Goal: Task Accomplishment & Management: Manage account settings

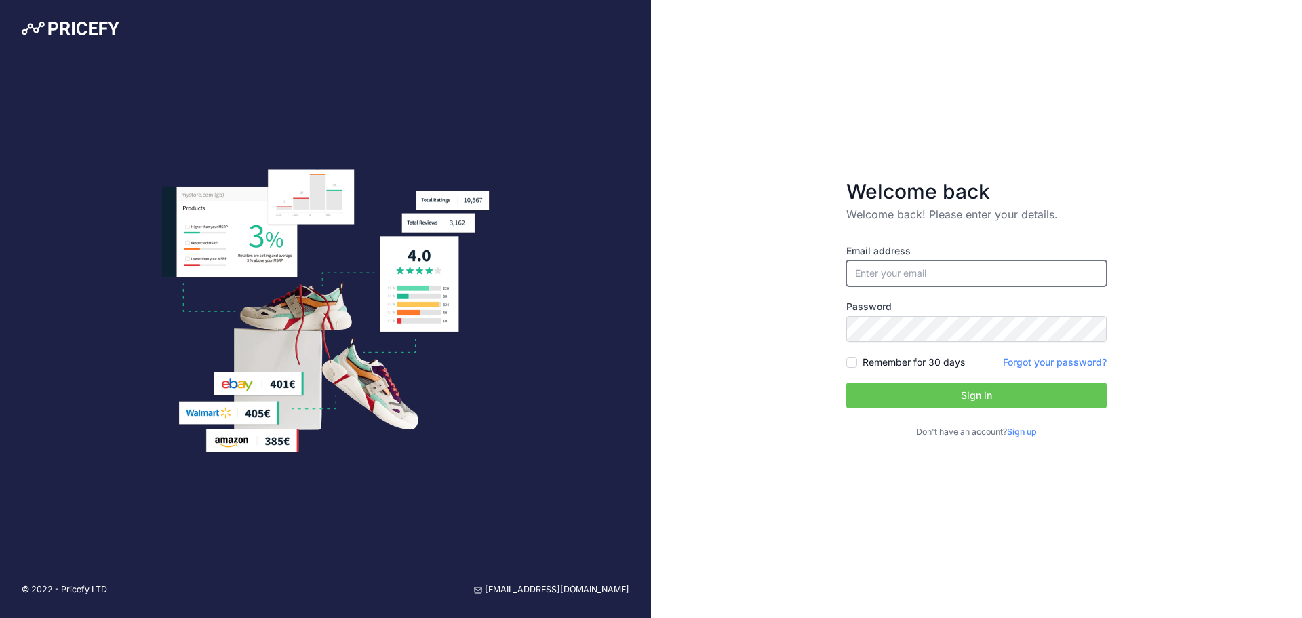
click at [924, 275] on input "email" at bounding box center [976, 273] width 260 height 26
paste input "[EMAIL_ADDRESS][DOMAIN_NAME]"
type input "[EMAIL_ADDRESS][DOMAIN_NAME]"
click at [957, 389] on button "Sign in" at bounding box center [976, 396] width 260 height 26
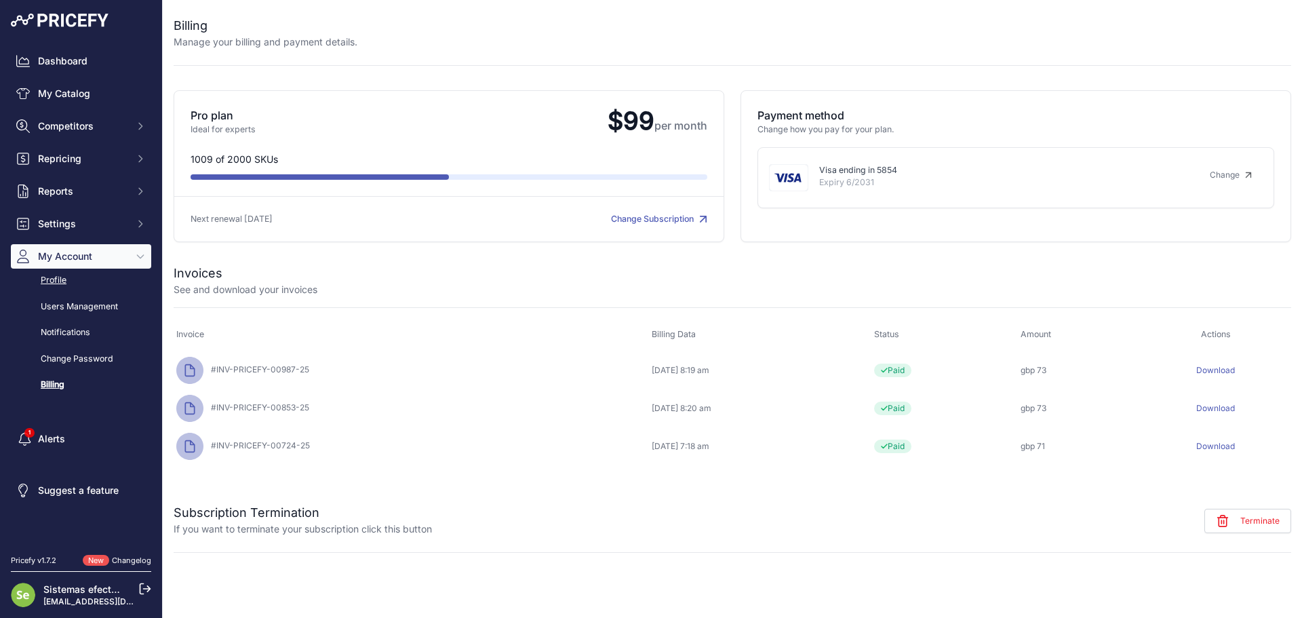
click at [61, 277] on link "Profile" at bounding box center [81, 281] width 140 height 24
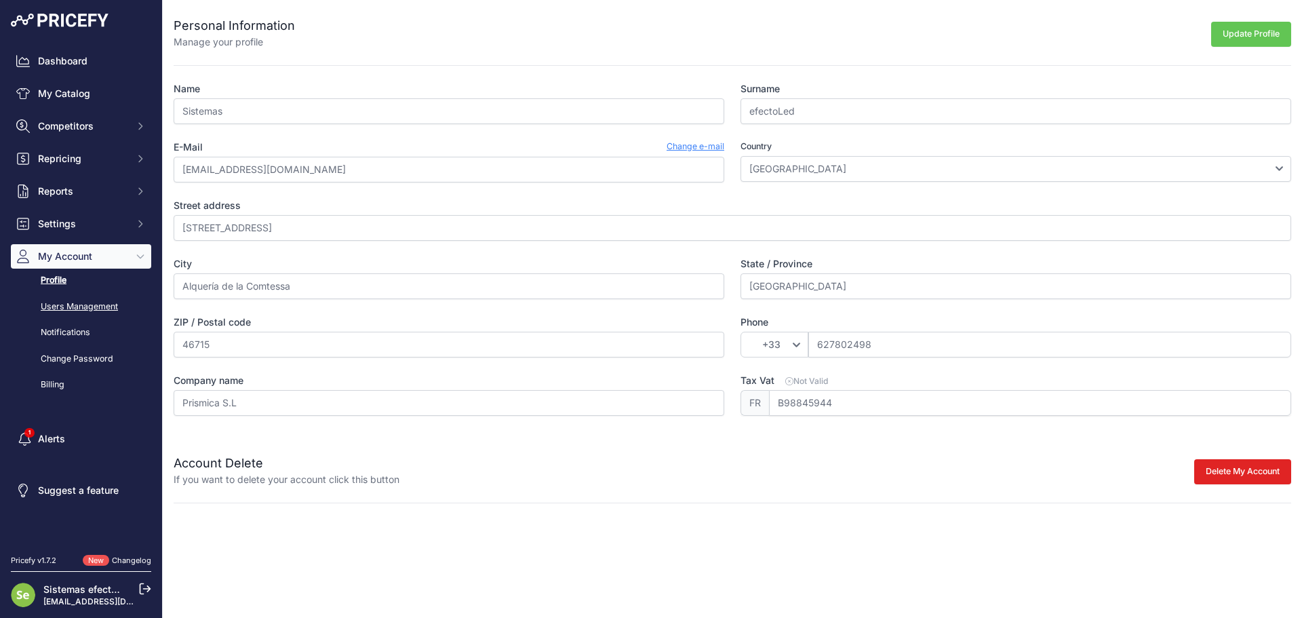
click at [87, 314] on link "Users Management" at bounding box center [81, 307] width 140 height 24
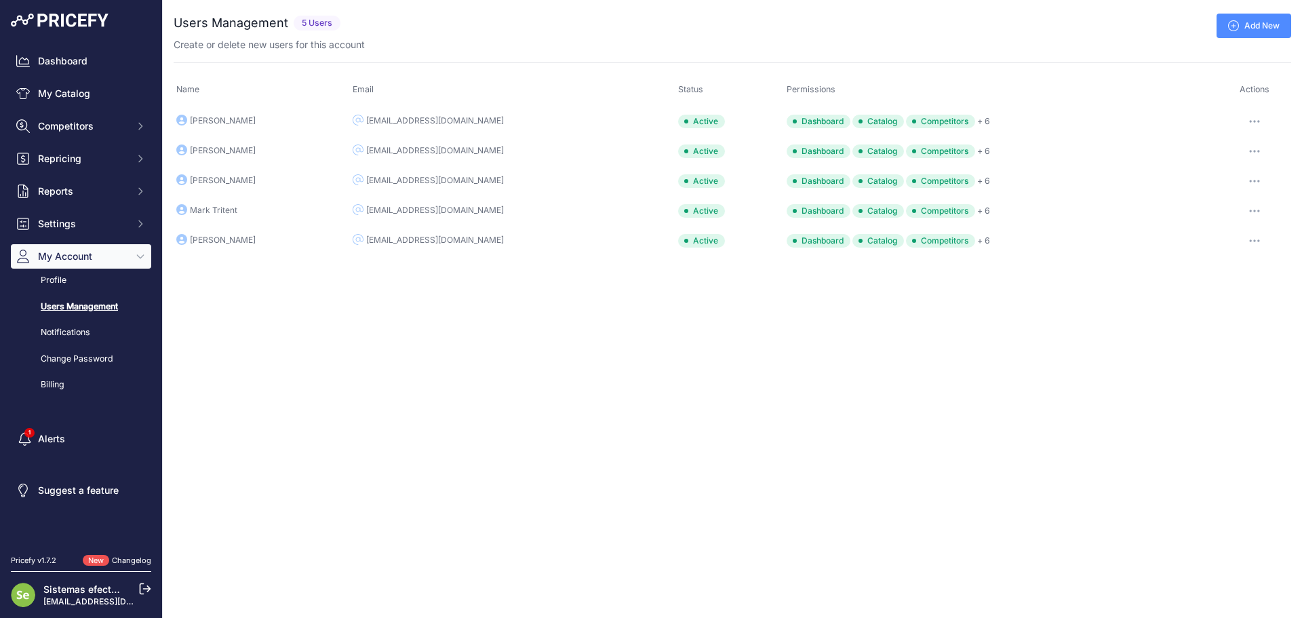
click at [75, 308] on link "Users Management" at bounding box center [81, 307] width 140 height 24
click at [87, 55] on link "Dashboard" at bounding box center [81, 61] width 140 height 24
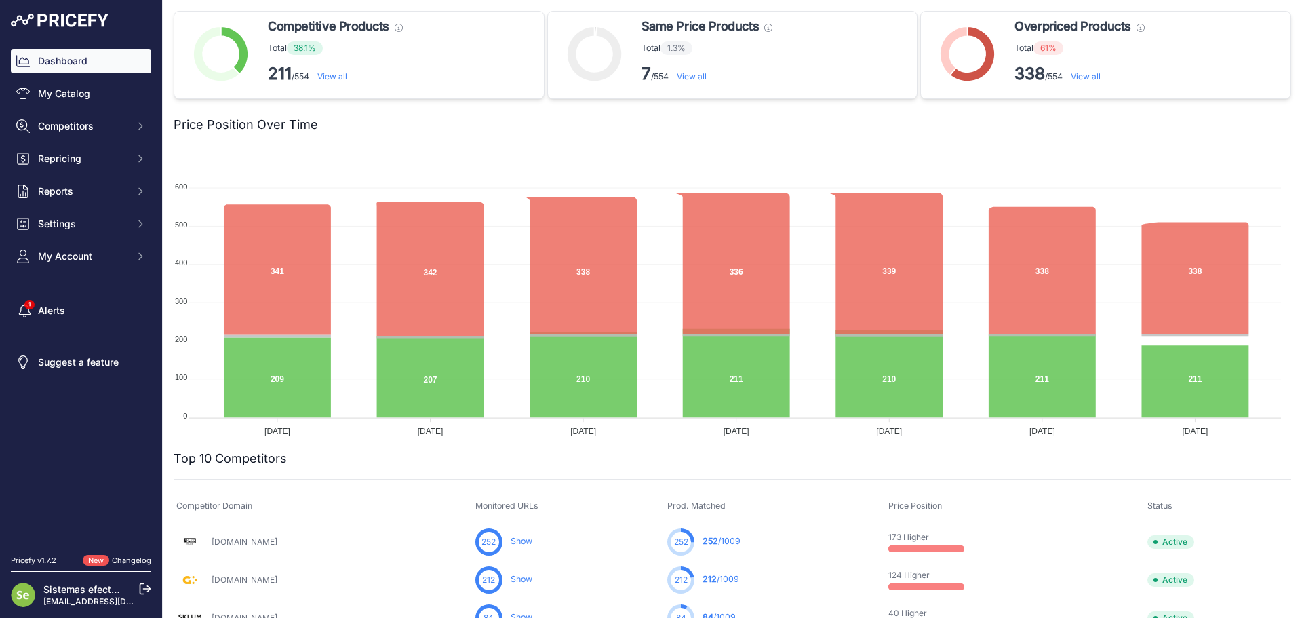
click at [32, 591] on img at bounding box center [23, 595] width 24 height 24
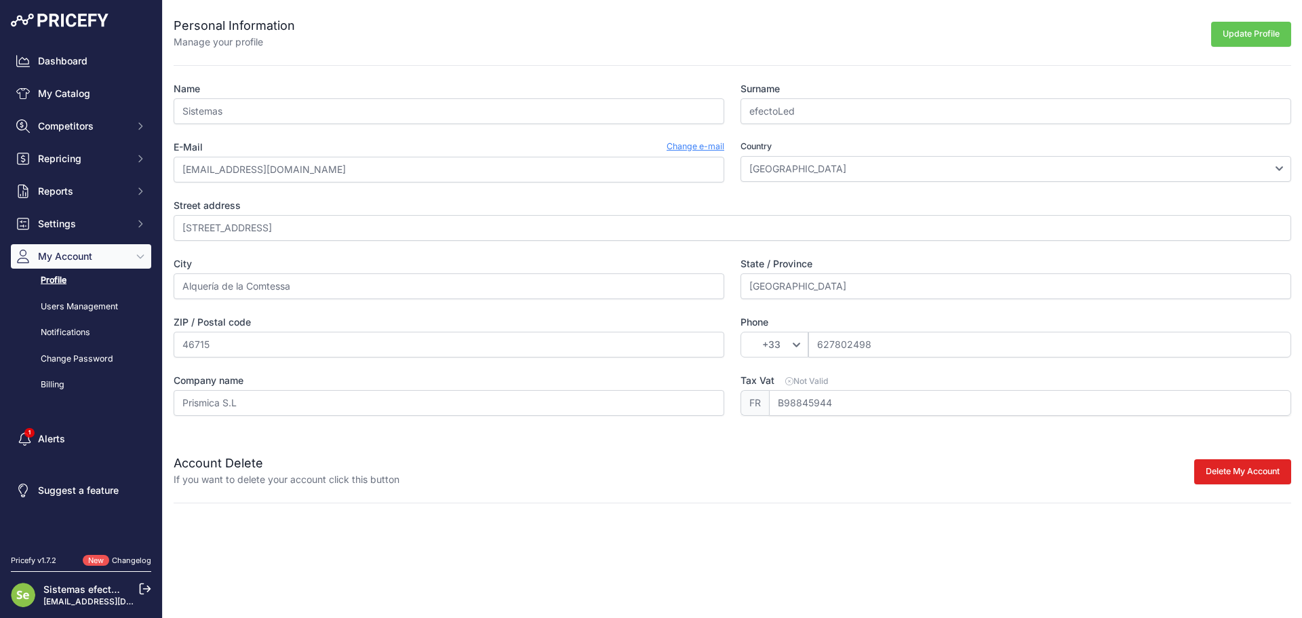
click at [1236, 37] on button "Update Profile" at bounding box center [1251, 34] width 80 height 25
click at [111, 132] on span "Competitors" at bounding box center [82, 126] width 89 height 14
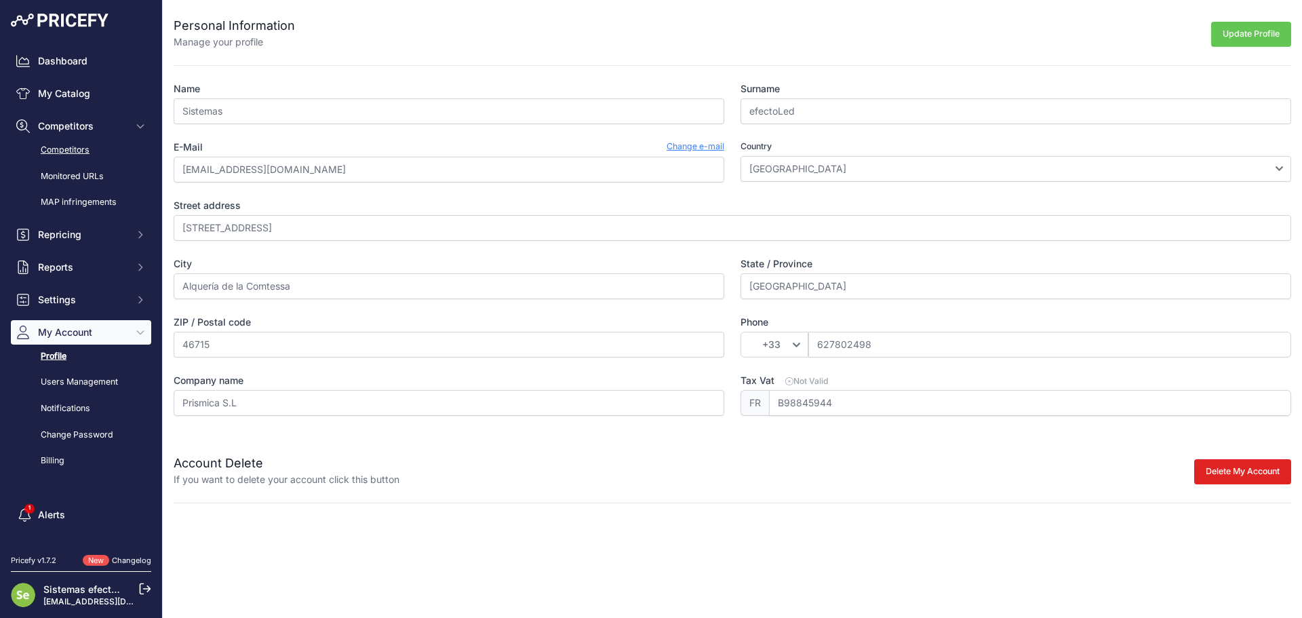
click at [71, 156] on link "Competitors" at bounding box center [81, 150] width 140 height 24
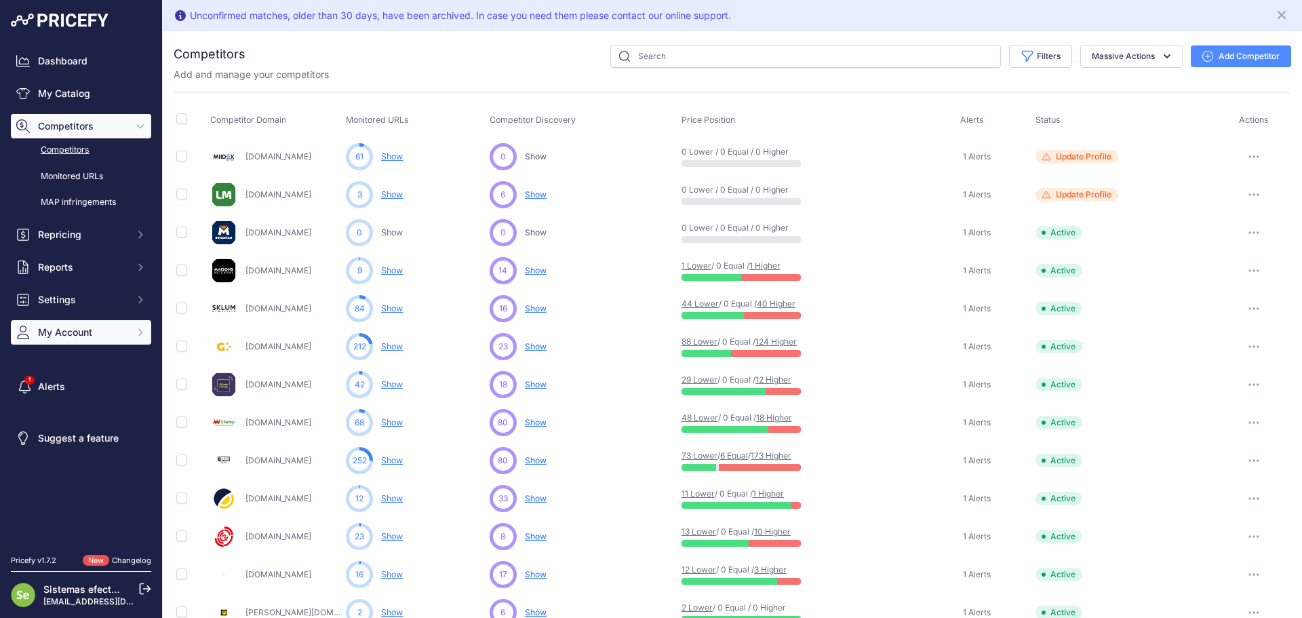
click at [102, 324] on button "My Account" at bounding box center [81, 332] width 140 height 24
click at [62, 353] on link "Profile" at bounding box center [81, 357] width 140 height 24
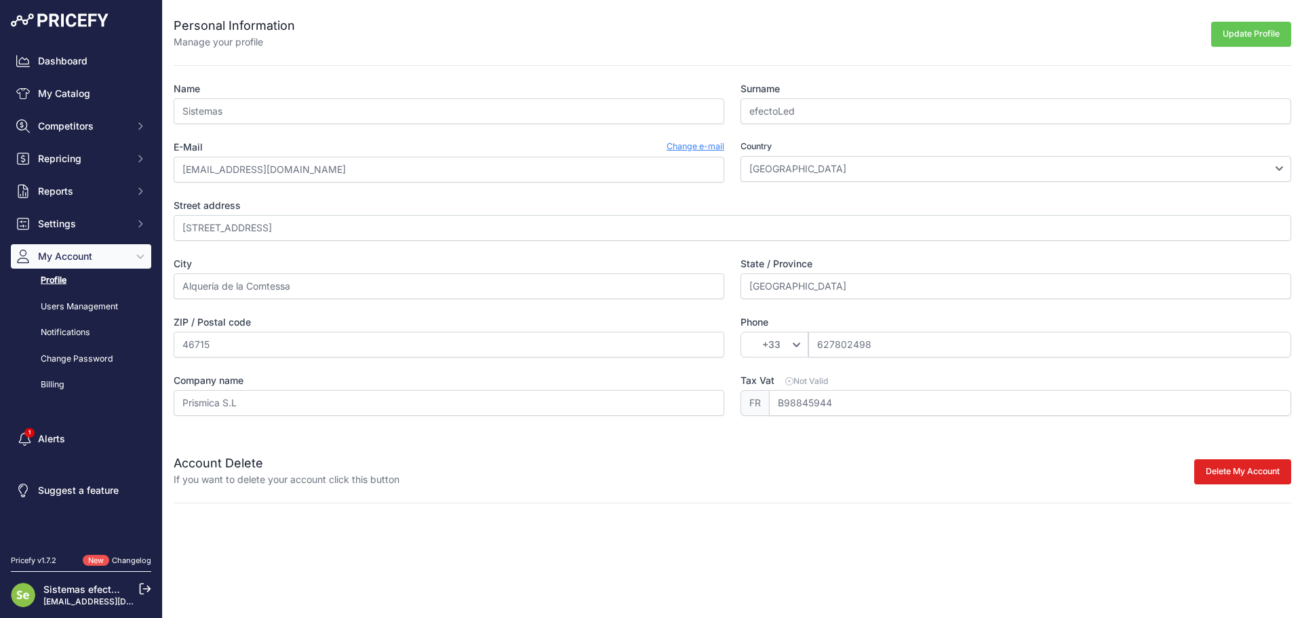
click at [71, 252] on span "My Account" at bounding box center [82, 257] width 89 height 14
drag, startPoint x: 30, startPoint y: 252, endPoint x: -9, endPoint y: 256, distance: 39.5
click at [0, 256] on html "Lorem Ipsum Close Dashboard My Catalog Competitors Competitors Monitored URLs M…" at bounding box center [651, 309] width 1302 height 618
drag, startPoint x: 243, startPoint y: 299, endPoint x: 79, endPoint y: 312, distance: 164.0
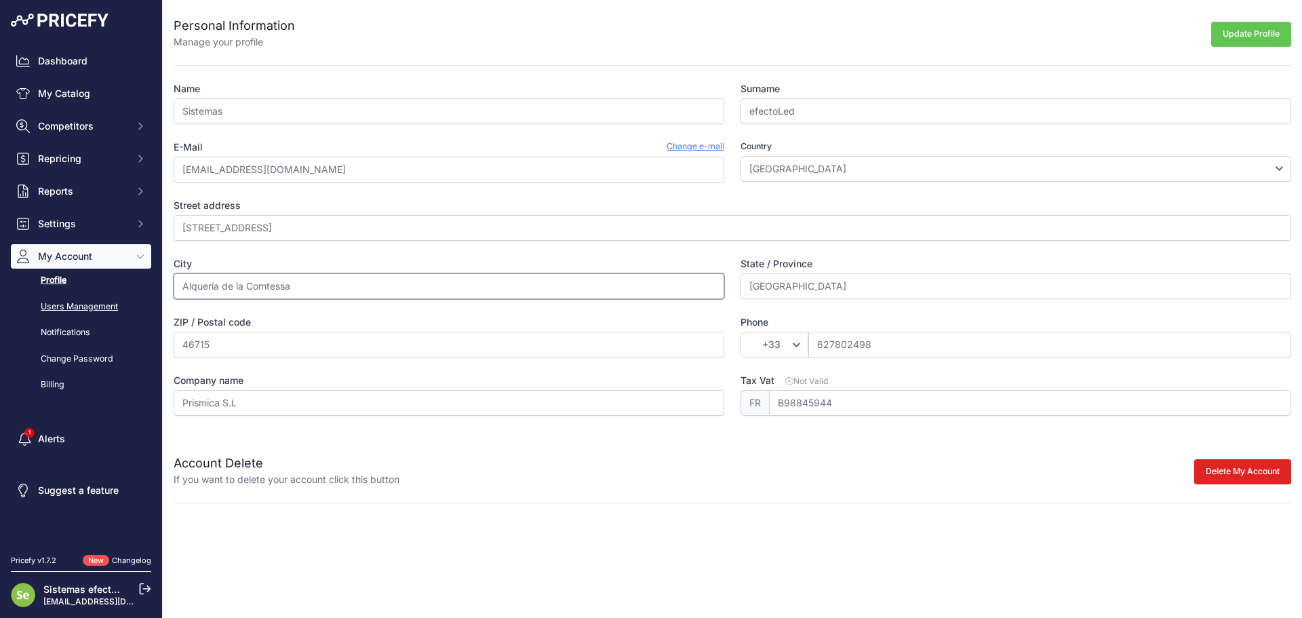
click at [79, 312] on div "Dashboard My Catalog Competitors Competitors Monitored URLs MAP infringements R…" at bounding box center [651, 309] width 1302 height 618
drag, startPoint x: 823, startPoint y: 288, endPoint x: 664, endPoint y: 289, distance: 158.7
click at [664, 289] on div "Name Sistemas Surname efectoLed E-Mail Change e-mail [EMAIL_ADDRESS][DOMAIN_NAM…" at bounding box center [733, 249] width 1118 height 334
drag, startPoint x: 852, startPoint y: 408, endPoint x: 736, endPoint y: 402, distance: 116.2
click at [736, 402] on div "Name Sistemas Surname efectoLed E-Mail Change e-mail [EMAIL_ADDRESS][DOMAIN_NAM…" at bounding box center [733, 249] width 1118 height 334
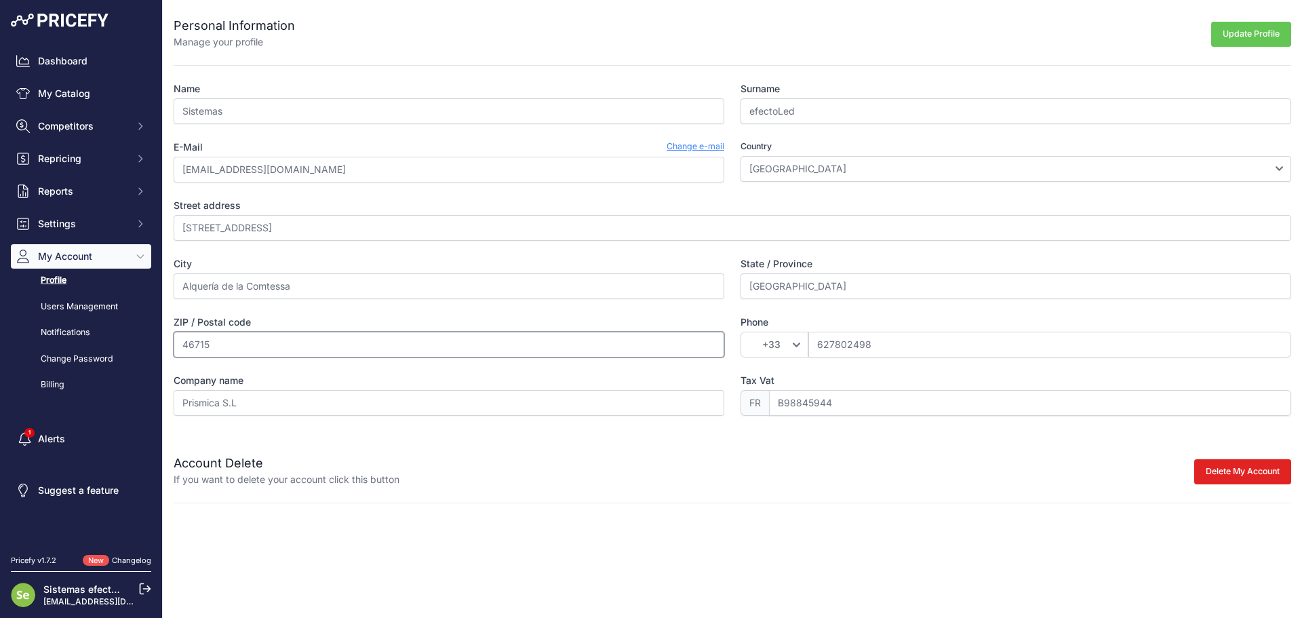
drag, startPoint x: 153, startPoint y: 345, endPoint x: 142, endPoint y: 345, distance: 11.5
click at [142, 345] on div "Dashboard My Catalog Competitors Competitors Monitored URLs MAP infringements R…" at bounding box center [651, 309] width 1302 height 618
type input "46715"
click at [207, 348] on input "46715" at bounding box center [449, 345] width 551 height 26
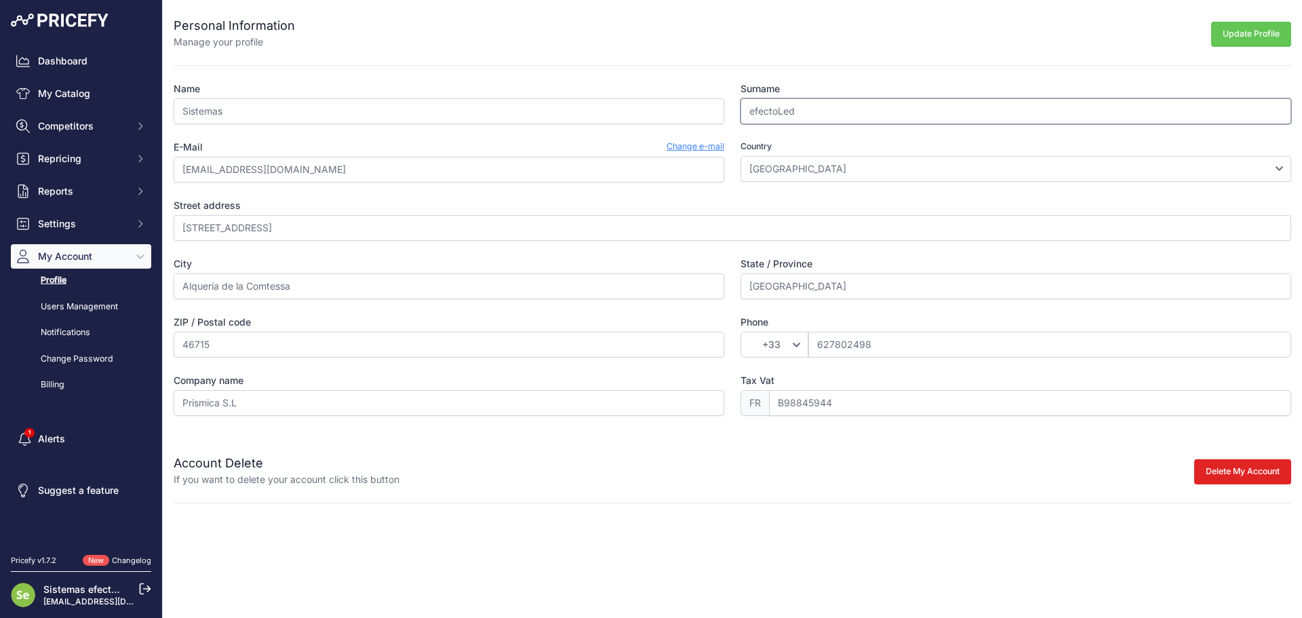
click at [827, 115] on input "efectoLed" at bounding box center [1016, 111] width 551 height 26
type input "efectoLED"
click at [1237, 40] on button "Update Profile" at bounding box center [1251, 34] width 80 height 25
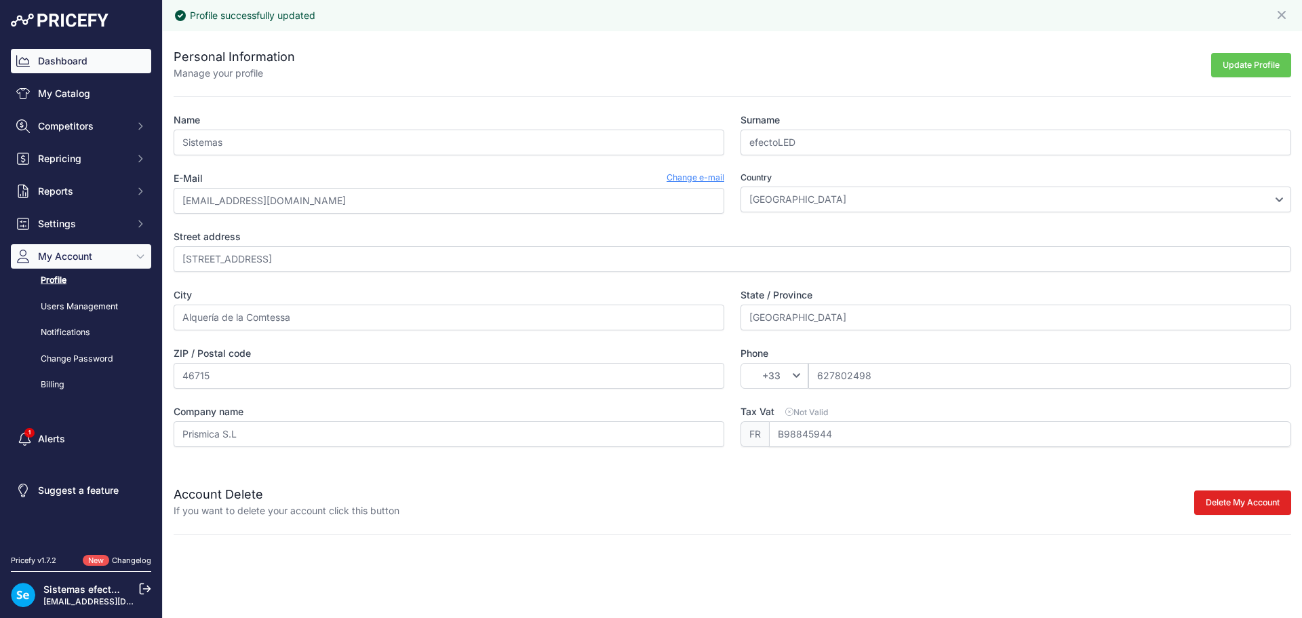
click at [62, 58] on link "Dashboard" at bounding box center [81, 61] width 140 height 24
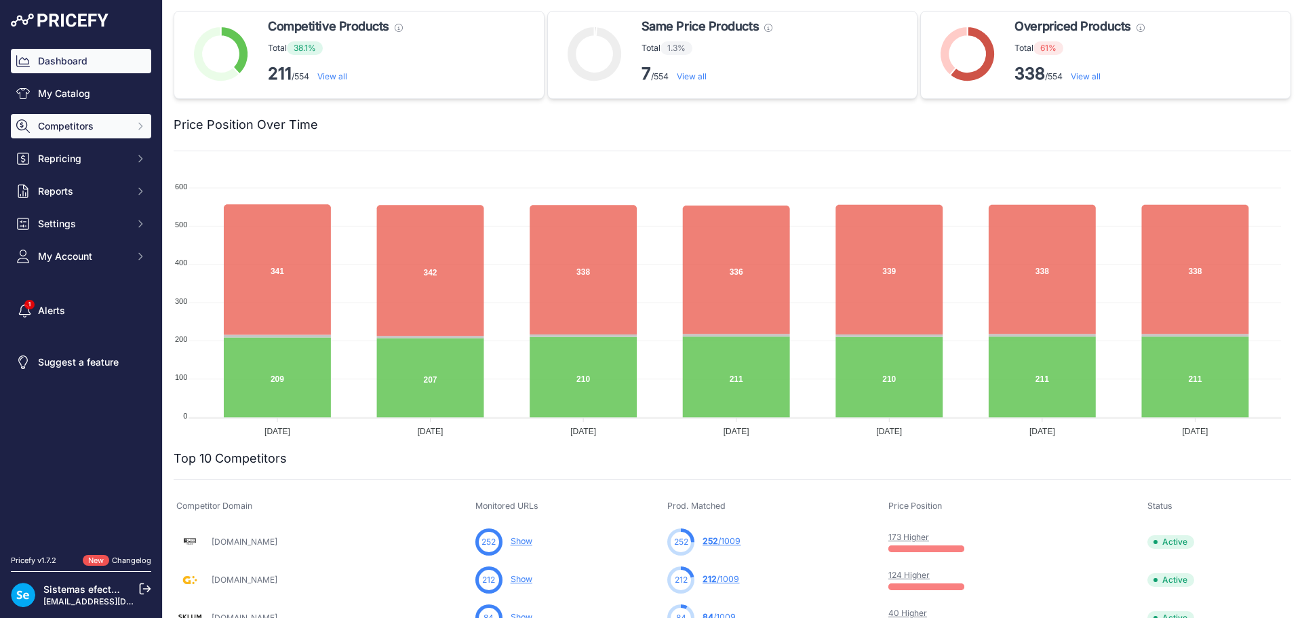
click at [83, 127] on span "Competitors" at bounding box center [82, 126] width 89 height 14
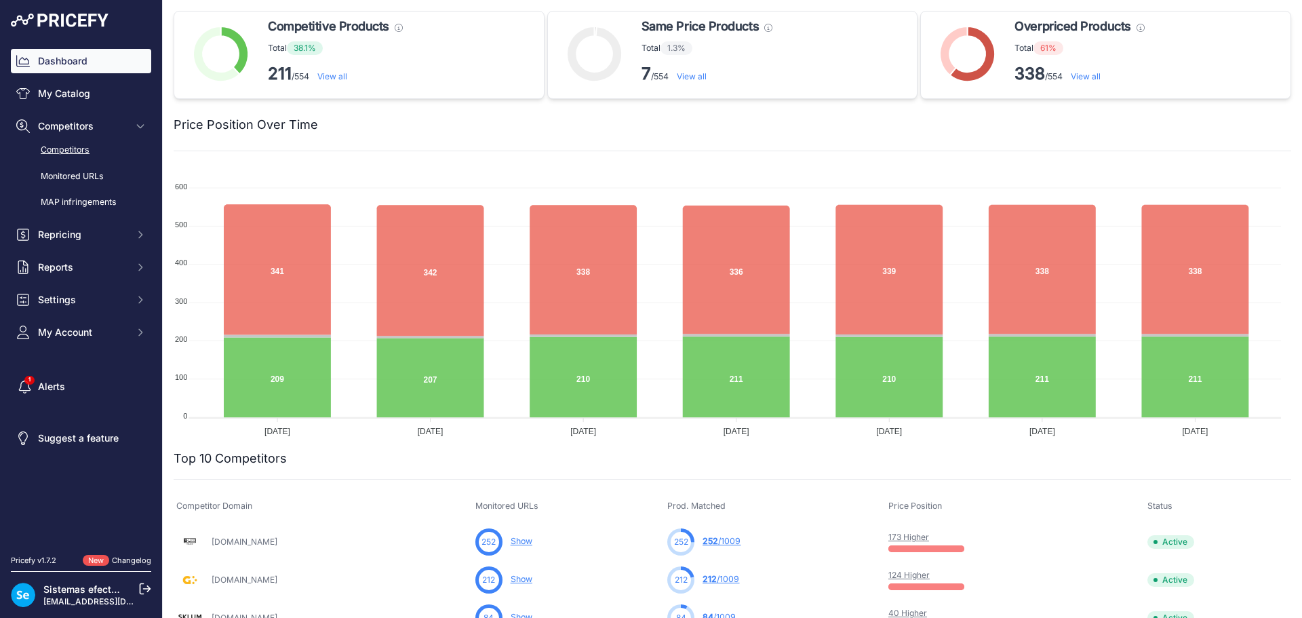
click at [71, 144] on link "Competitors" at bounding box center [81, 150] width 140 height 24
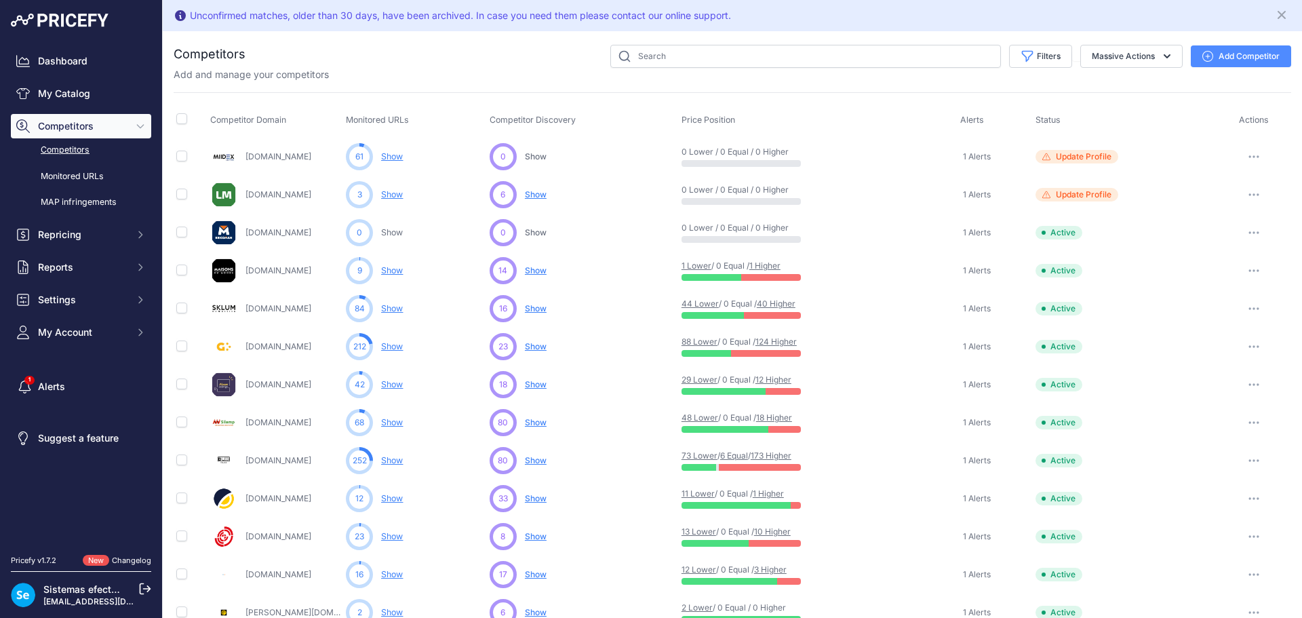
click at [277, 311] on link "Sklum.com" at bounding box center [279, 308] width 66 height 10
drag, startPoint x: 46, startPoint y: 334, endPoint x: 50, endPoint y: 346, distance: 12.7
click at [46, 334] on span "My Account" at bounding box center [82, 333] width 89 height 14
click at [50, 355] on link "Profile" at bounding box center [81, 357] width 140 height 24
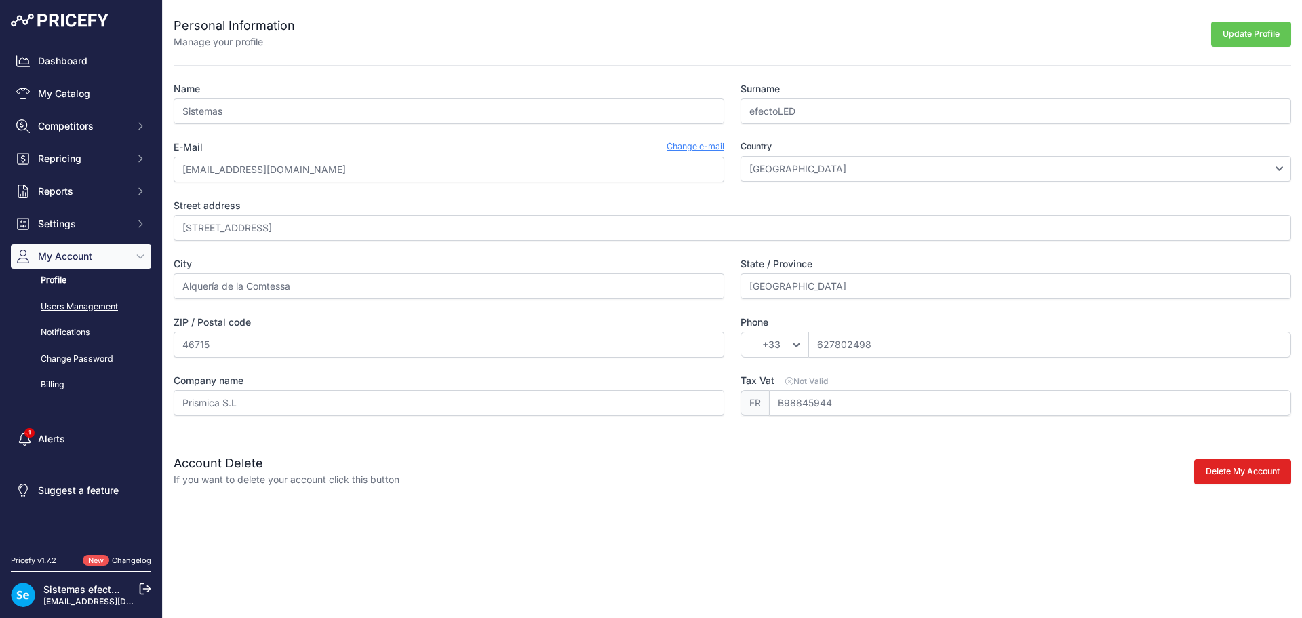
click at [63, 300] on link "Users Management" at bounding box center [81, 307] width 140 height 24
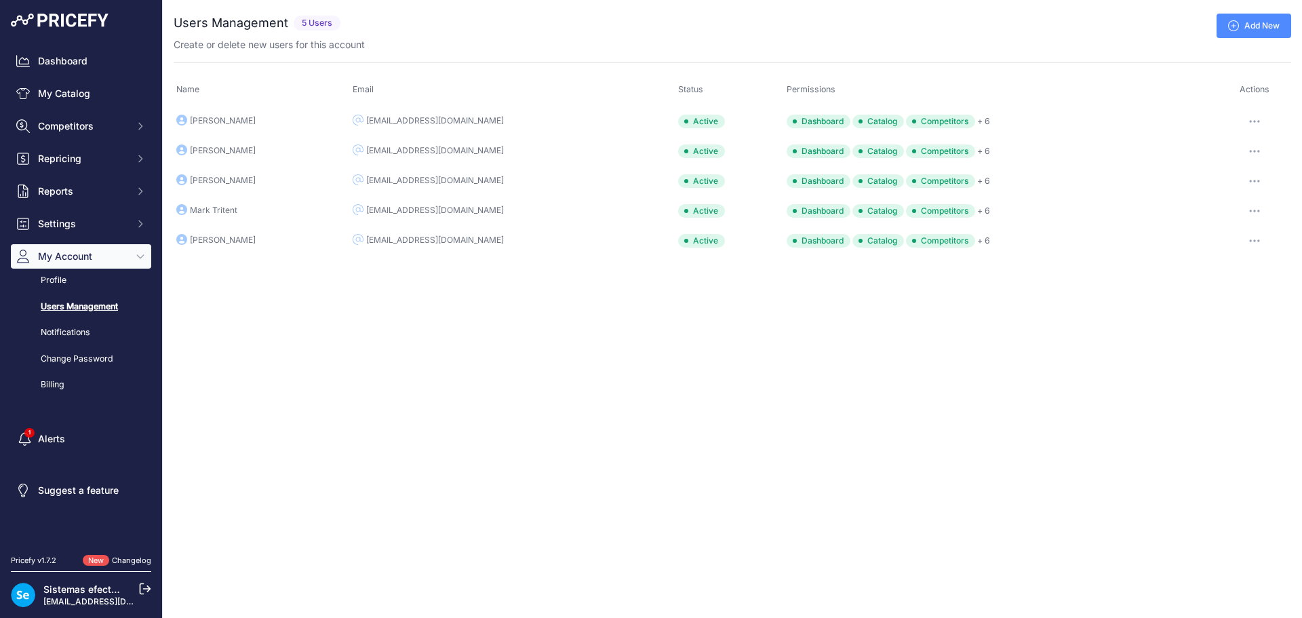
click at [1257, 184] on button "button" at bounding box center [1254, 181] width 27 height 19
drag, startPoint x: 315, startPoint y: 214, endPoint x: 216, endPoint y: 176, distance: 105.8
click at [216, 176] on tbody "Ana Pascual apascual apascual@efectoled.com Active Dashboard Catalog Competitor…" at bounding box center [733, 181] width 1118 height 150
drag, startPoint x: 627, startPoint y: 441, endPoint x: 809, endPoint y: 406, distance: 185.0
click at [627, 440] on div "Close You are not connected to the internet. ..." at bounding box center [732, 309] width 1139 height 618
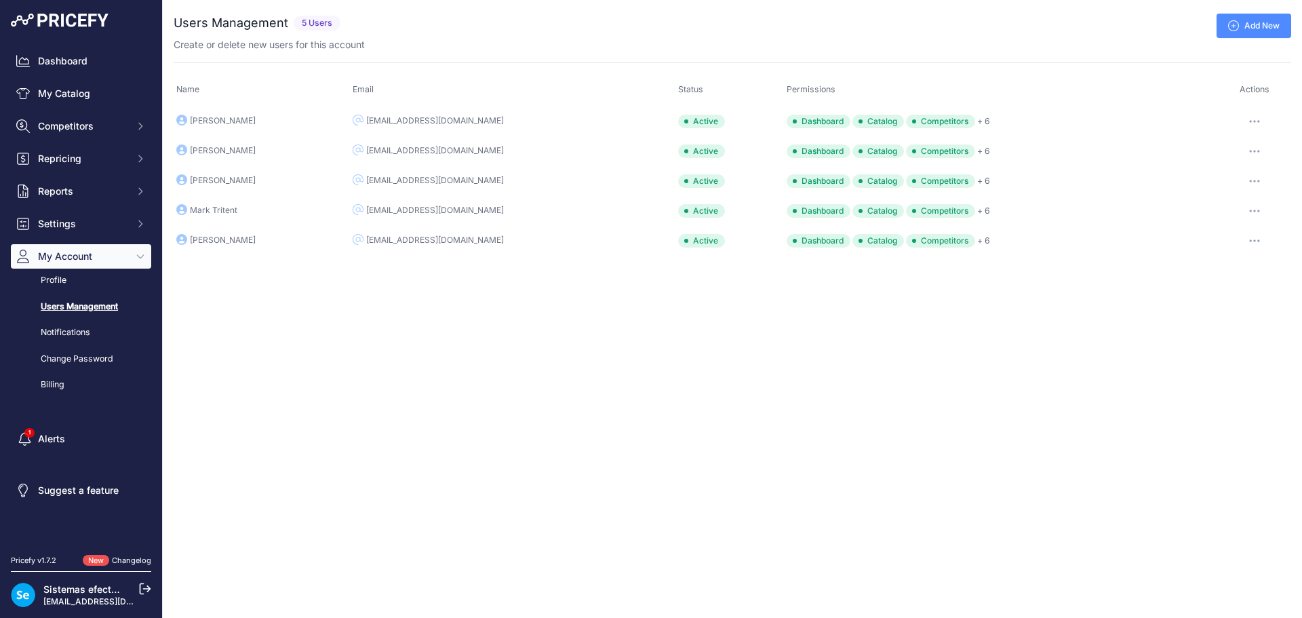
click at [456, 335] on div "Close You are not connected to the internet. ..." at bounding box center [732, 309] width 1139 height 618
click at [364, 183] on icon at bounding box center [358, 179] width 11 height 11
click at [1255, 180] on icon "button" at bounding box center [1254, 181] width 11 height 3
click at [1105, 356] on div "Close You are not connected to the internet. ..." at bounding box center [732, 309] width 1139 height 618
drag, startPoint x: 516, startPoint y: 237, endPoint x: 385, endPoint y: 243, distance: 131.7
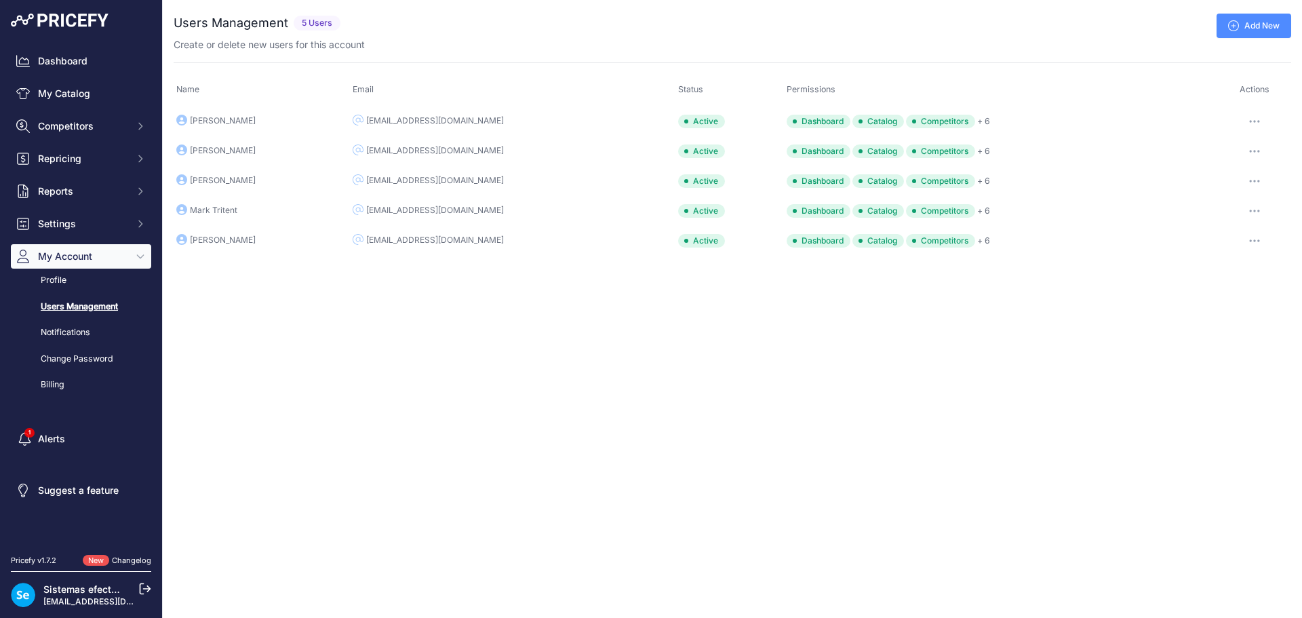
click at [385, 243] on td "[EMAIL_ADDRESS][DOMAIN_NAME]" at bounding box center [513, 241] width 326 height 30
click at [401, 237] on div "[EMAIL_ADDRESS][DOMAIN_NAME]" at bounding box center [435, 240] width 138 height 11
click at [1257, 237] on button "button" at bounding box center [1254, 240] width 27 height 19
click at [1222, 267] on link "Edit" at bounding box center [1245, 269] width 87 height 22
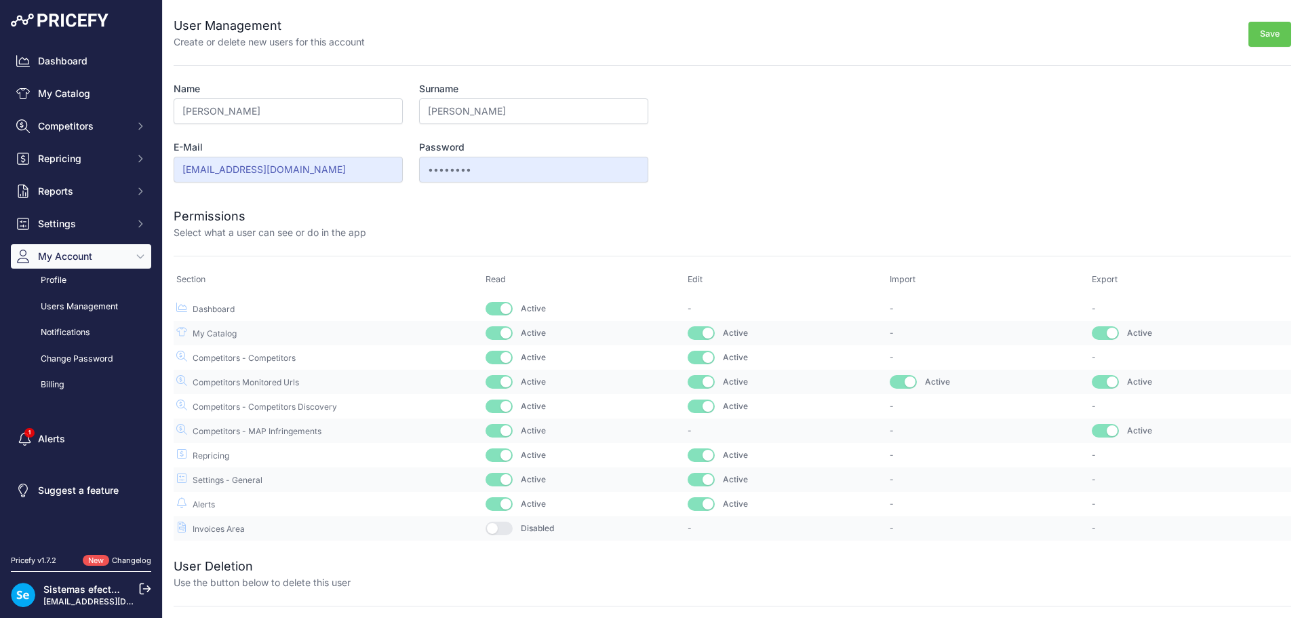
click at [313, 196] on div "Permissions Select what a user can see or do in the app" at bounding box center [733, 215] width 1118 height 49
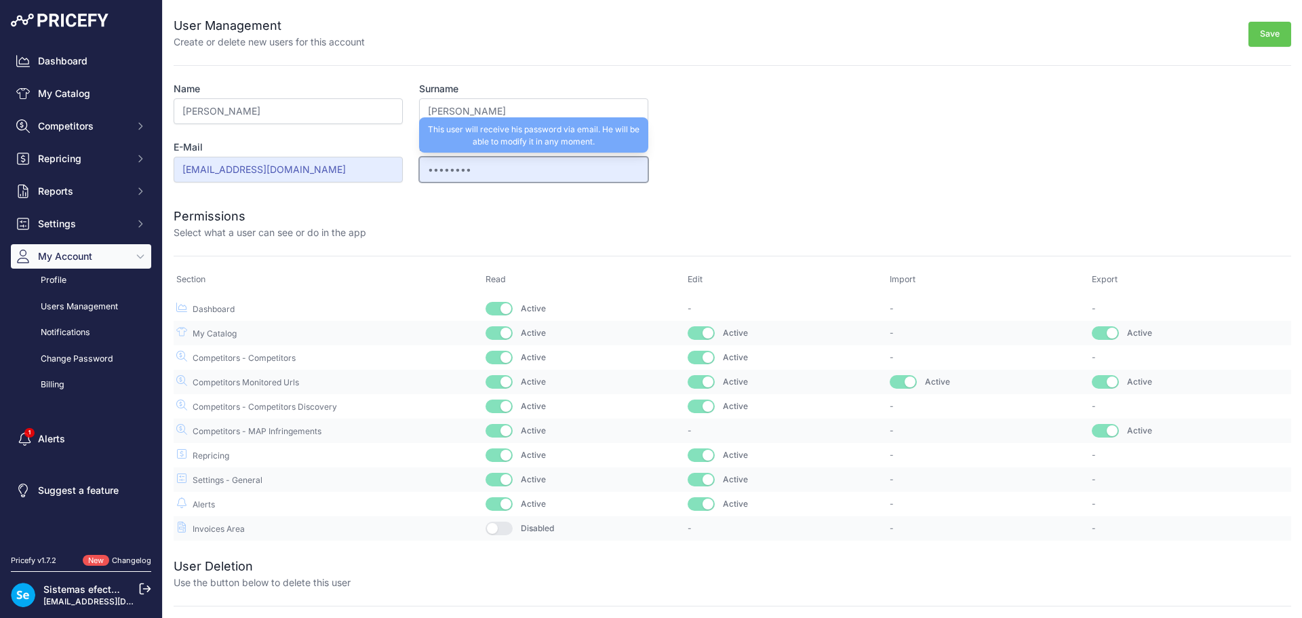
click at [541, 170] on input "••••••••" at bounding box center [533, 170] width 229 height 26
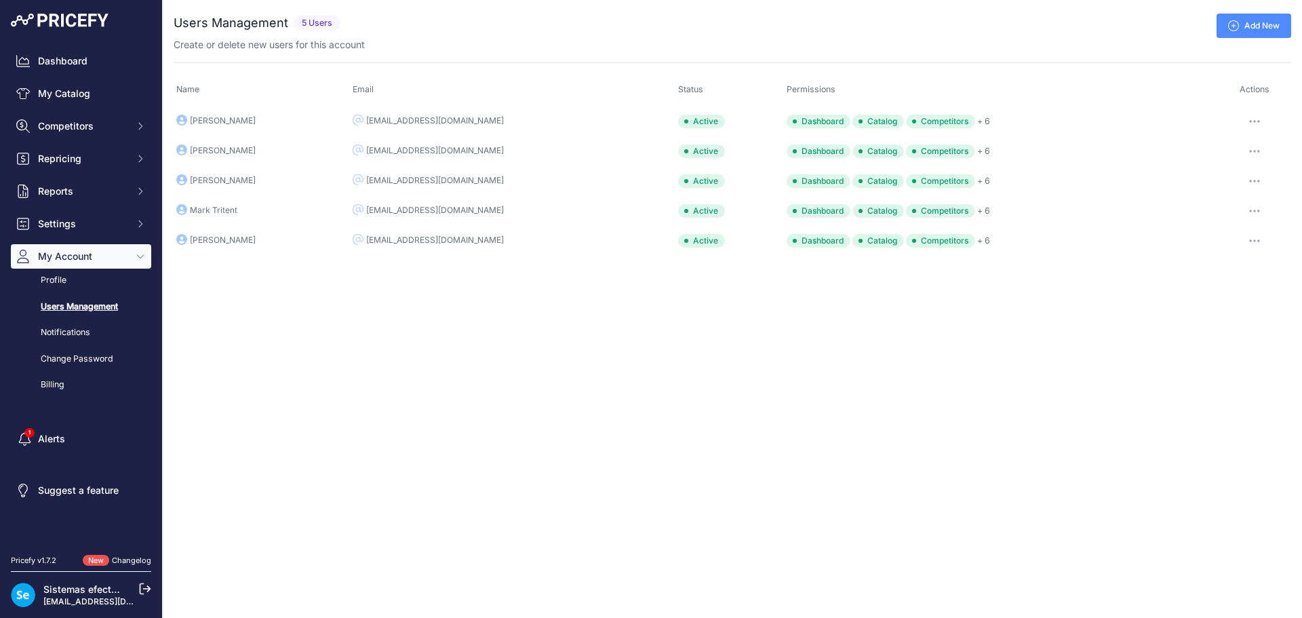
click at [1251, 244] on button "button" at bounding box center [1254, 240] width 27 height 19
click at [1213, 267] on link "Edit" at bounding box center [1245, 269] width 87 height 22
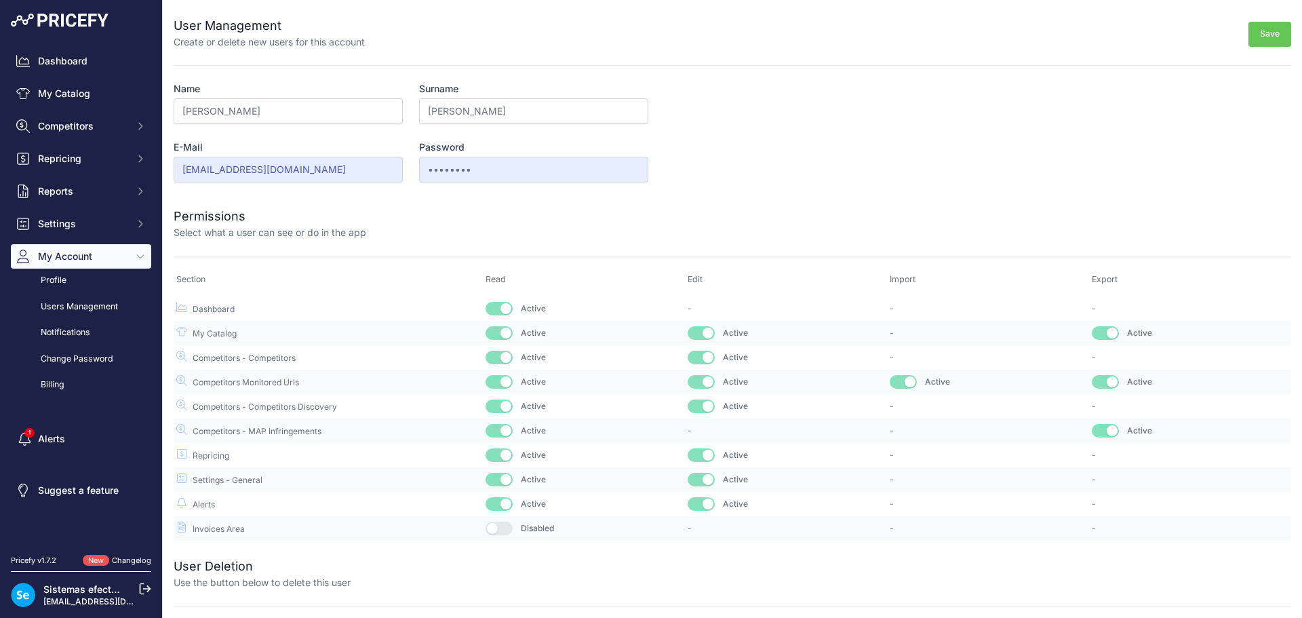
click at [614, 212] on div at bounding box center [828, 223] width 925 height 33
click at [756, 203] on div "Permissions Select what a user can see or do in the app" at bounding box center [733, 215] width 1118 height 49
drag, startPoint x: 756, startPoint y: 201, endPoint x: 756, endPoint y: 184, distance: 17.0
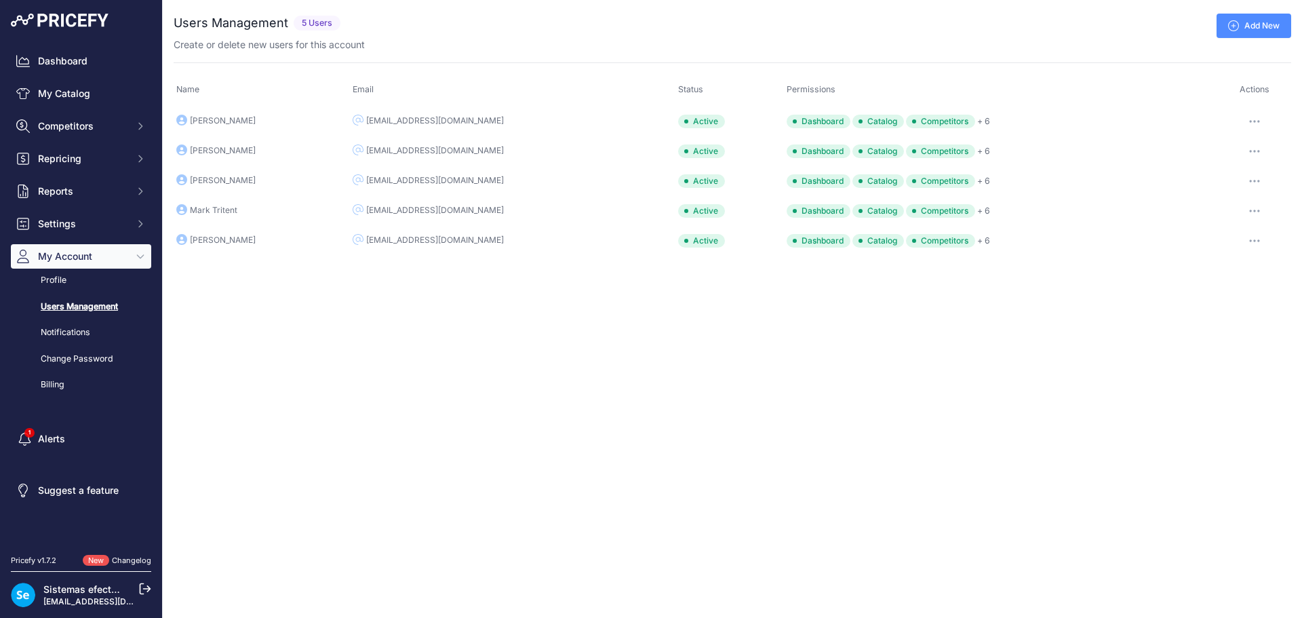
click at [420, 321] on div "Close You are not connected to the internet. ..." at bounding box center [732, 309] width 1139 height 618
